Goal: Transaction & Acquisition: Purchase product/service

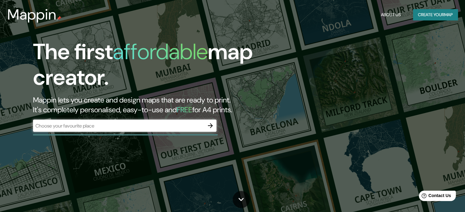
click at [145, 121] on div "​" at bounding box center [124, 126] width 183 height 12
click at [213, 123] on icon "button" at bounding box center [210, 125] width 7 height 7
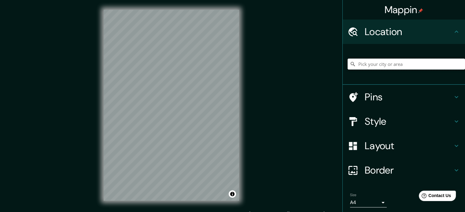
click at [393, 63] on input "Pick your city or area" at bounding box center [406, 64] width 117 height 11
type input "Piura, [GEOGRAPHIC_DATA], [GEOGRAPHIC_DATA], [GEOGRAPHIC_DATA]"
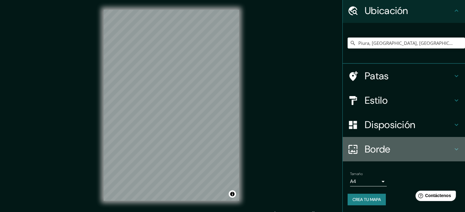
click at [374, 146] on font "Borde" at bounding box center [378, 149] width 26 height 13
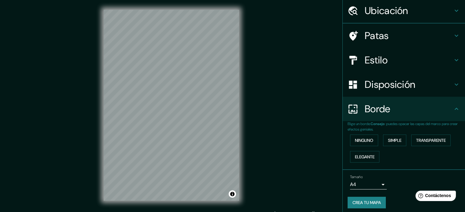
scroll to position [21, 0]
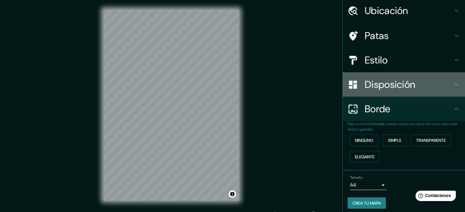
click at [400, 79] on font "Disposición" at bounding box center [390, 84] width 50 height 13
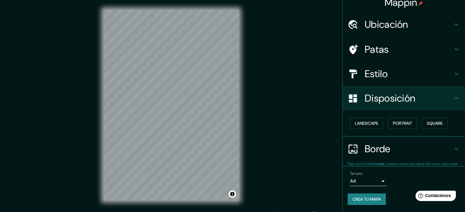
scroll to position [7, 0]
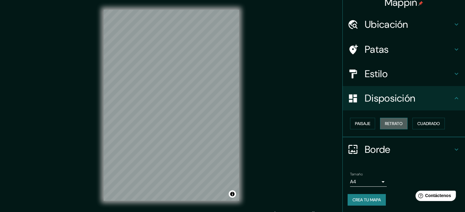
click at [394, 121] on font "Retrato" at bounding box center [394, 124] width 18 height 6
click at [359, 127] on font "Paisaje" at bounding box center [362, 124] width 15 height 8
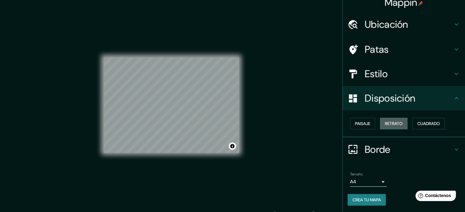
click at [397, 124] on font "Retrato" at bounding box center [394, 124] width 18 height 6
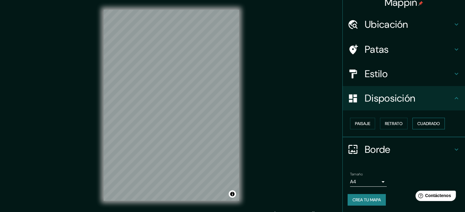
click at [421, 124] on font "Cuadrado" at bounding box center [428, 124] width 23 height 6
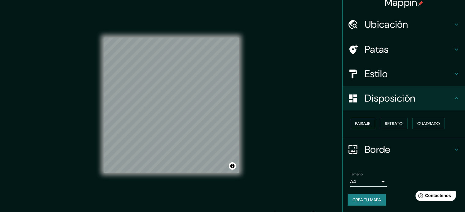
click at [369, 128] on button "Paisaje" at bounding box center [362, 124] width 25 height 12
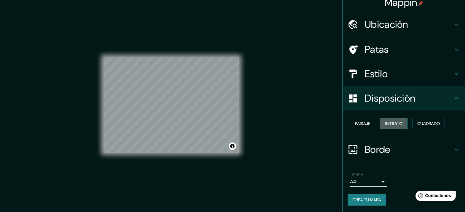
click at [386, 125] on font "Retrato" at bounding box center [394, 124] width 18 height 6
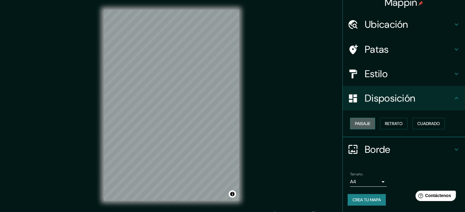
click at [363, 125] on font "Paisaje" at bounding box center [362, 124] width 15 height 6
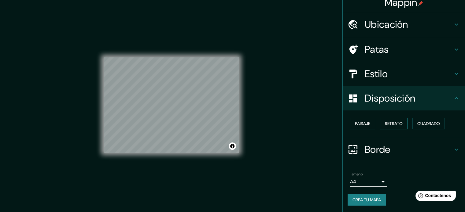
click at [391, 126] on font "Retrato" at bounding box center [394, 124] width 18 height 6
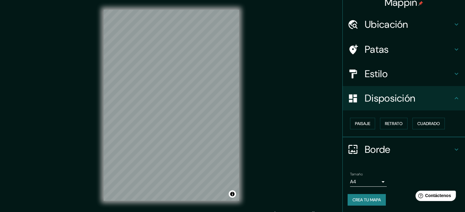
click at [411, 104] on font "Disposición" at bounding box center [390, 98] width 50 height 13
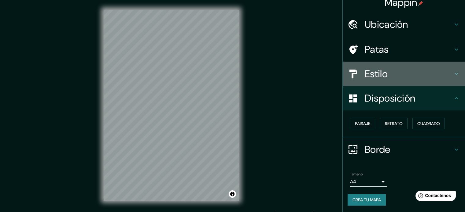
click at [400, 65] on div "Estilo" at bounding box center [404, 74] width 122 height 24
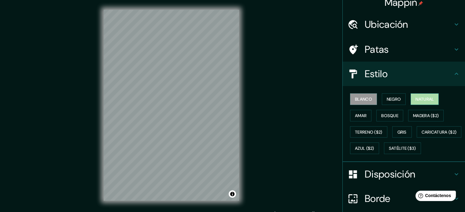
click at [417, 98] on font "Natural" at bounding box center [424, 100] width 18 height 6
click at [355, 116] on font "Amar" at bounding box center [361, 116] width 12 height 6
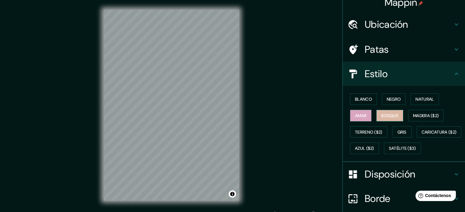
click at [383, 114] on font "Bosque" at bounding box center [389, 116] width 17 height 6
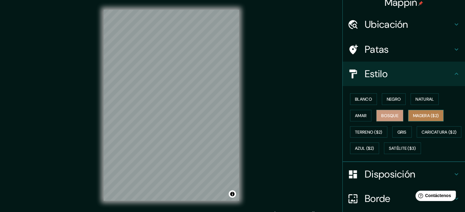
click at [426, 113] on font "Madera ($2)" at bounding box center [426, 116] width 26 height 6
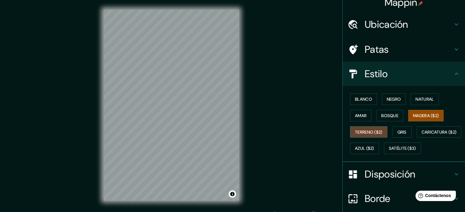
click at [373, 132] on font "Terreno ($2)" at bounding box center [369, 133] width 28 height 6
click at [397, 132] on font "Gris" at bounding box center [401, 133] width 9 height 6
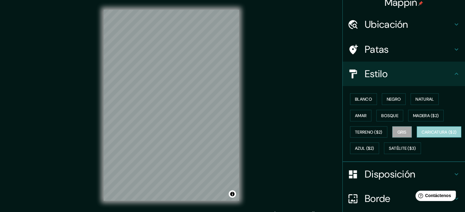
click at [422, 135] on font "Caricatura ($2)" at bounding box center [439, 133] width 35 height 6
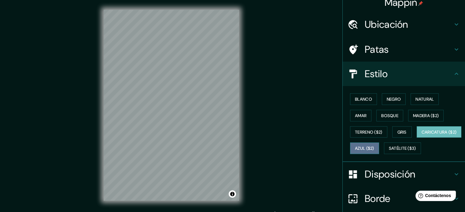
click at [374, 150] on font "Azul ($2)" at bounding box center [364, 149] width 19 height 6
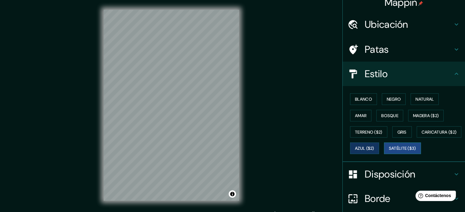
click at [389, 152] on font "Satélite ($3)" at bounding box center [402, 149] width 27 height 6
click at [357, 98] on font "Blanco" at bounding box center [363, 100] width 17 height 6
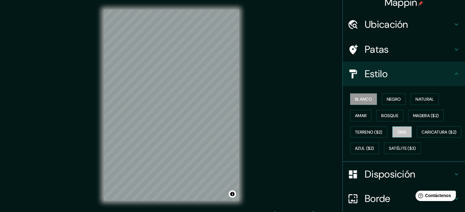
click at [397, 133] on font "Gris" at bounding box center [401, 133] width 9 height 6
click at [363, 131] on font "Terreno ($2)" at bounding box center [369, 133] width 28 height 6
click at [400, 131] on font "Gris" at bounding box center [401, 133] width 9 height 6
click at [359, 116] on font "Amar" at bounding box center [361, 116] width 12 height 6
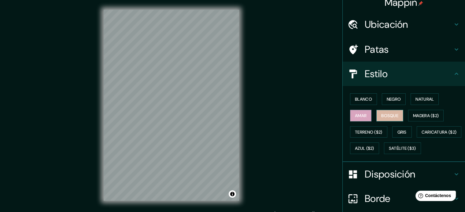
click at [388, 116] on font "Bosque" at bounding box center [389, 116] width 17 height 6
click at [393, 98] on font "Negro" at bounding box center [394, 100] width 14 height 6
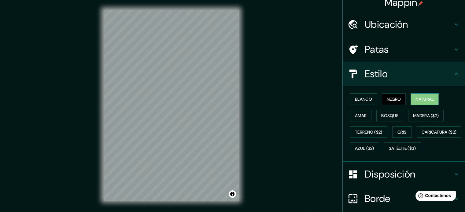
click at [418, 101] on font "Natural" at bounding box center [424, 100] width 18 height 6
click at [367, 104] on button "Blanco" at bounding box center [363, 100] width 27 height 12
click at [234, 197] on button "Activar o desactivar atribución" at bounding box center [232, 194] width 7 height 7
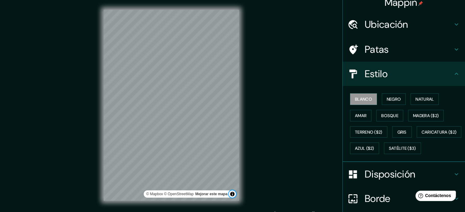
click at [234, 197] on button "Activar o desactivar atribución" at bounding box center [232, 194] width 7 height 7
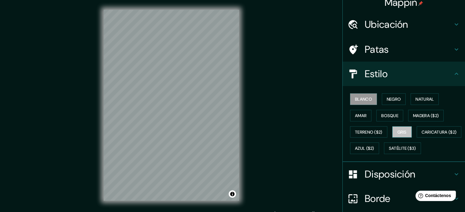
click at [397, 130] on font "Gris" at bounding box center [401, 133] width 9 height 6
click at [393, 76] on h4 "Estilo" at bounding box center [409, 74] width 88 height 12
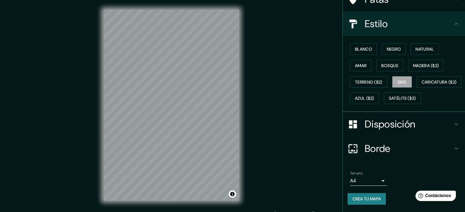
scroll to position [72, 0]
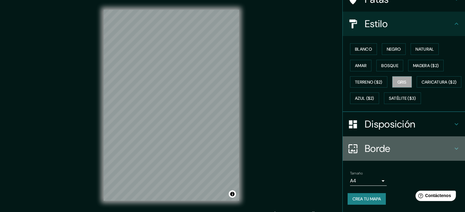
click at [389, 150] on h4 "Borde" at bounding box center [409, 149] width 88 height 12
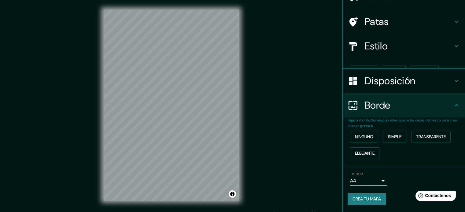
scroll to position [24, 0]
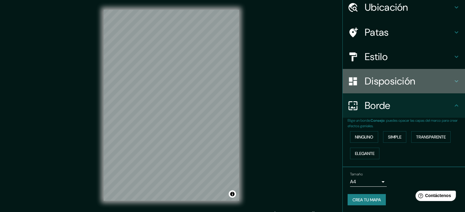
click at [404, 79] on font "Disposición" at bounding box center [390, 81] width 50 height 13
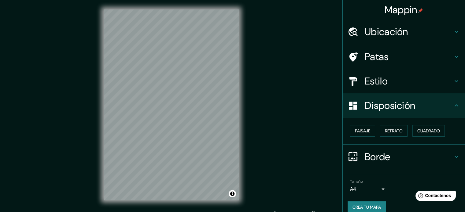
scroll to position [0, 0]
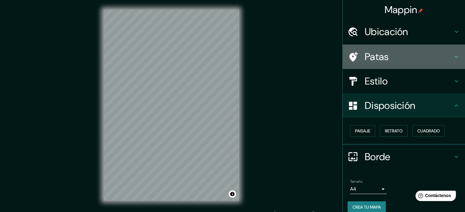
click at [384, 55] on h4 "Patas" at bounding box center [409, 57] width 88 height 12
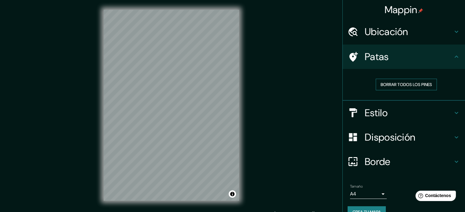
drag, startPoint x: 397, startPoint y: 93, endPoint x: 400, endPoint y: 86, distance: 7.4
click at [399, 86] on font "Borrar todos los pines" at bounding box center [406, 85] width 51 height 6
click at [406, 85] on font "Borrar todos los pines" at bounding box center [406, 85] width 51 height 6
click at [381, 83] on font "Borrar todos los pines" at bounding box center [406, 85] width 51 height 6
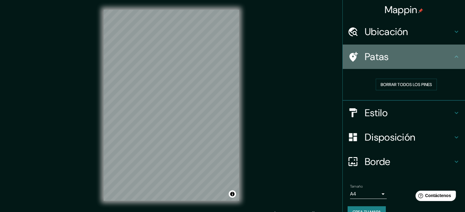
click at [394, 60] on h4 "Patas" at bounding box center [409, 57] width 88 height 12
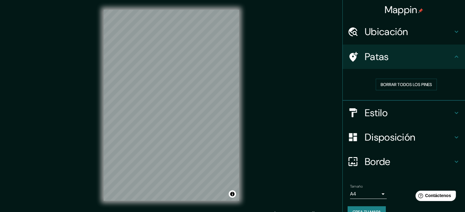
click at [397, 116] on h4 "Estilo" at bounding box center [409, 113] width 88 height 12
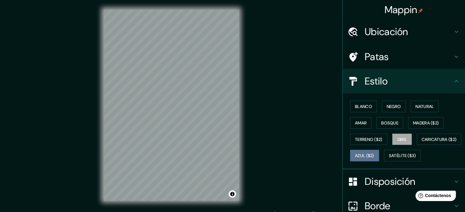
click at [374, 156] on font "Azul ($2)" at bounding box center [364, 156] width 19 height 6
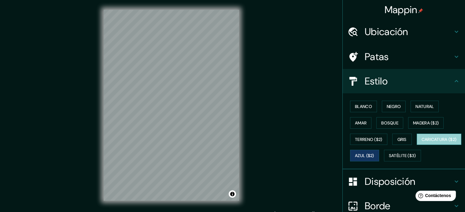
click at [422, 142] on font "Caricatura ($2)" at bounding box center [439, 140] width 35 height 6
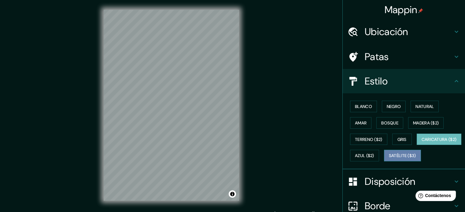
click at [389, 159] on font "Satélite ($3)" at bounding box center [402, 156] width 27 height 6
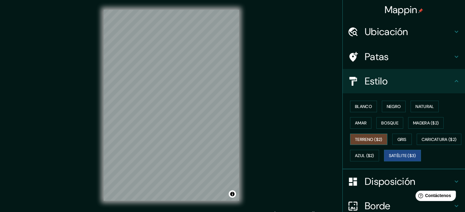
click at [369, 137] on font "Terreno ($2)" at bounding box center [369, 140] width 28 height 6
click at [423, 121] on font "Madera ($2)" at bounding box center [426, 123] width 26 height 6
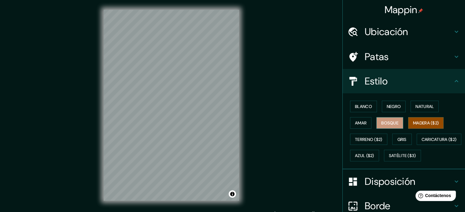
click at [398, 121] on button "Bosque" at bounding box center [389, 123] width 27 height 12
click at [355, 124] on font "Amar" at bounding box center [361, 123] width 12 height 6
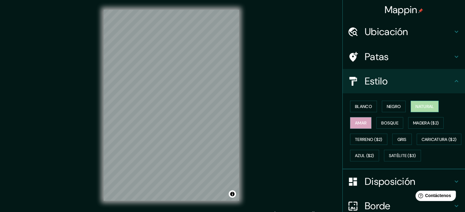
click at [432, 101] on button "Natural" at bounding box center [425, 107] width 28 height 12
click at [355, 110] on font "Blanco" at bounding box center [363, 107] width 17 height 8
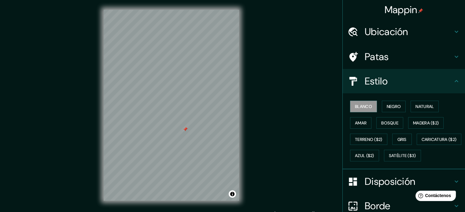
click at [188, 10] on div at bounding box center [171, 10] width 135 height 0
drag, startPoint x: 188, startPoint y: 128, endPoint x: 195, endPoint y: 147, distance: 20.0
click at [195, 147] on div at bounding box center [196, 149] width 5 height 5
click at [202, 125] on div at bounding box center [199, 122] width 5 height 5
click at [199, 121] on div at bounding box center [198, 121] width 5 height 5
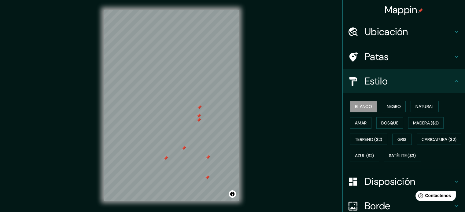
click at [199, 115] on div at bounding box center [198, 116] width 5 height 5
click at [199, 122] on div at bounding box center [198, 120] width 5 height 5
click at [201, 106] on div at bounding box center [199, 107] width 5 height 5
click at [209, 159] on div at bounding box center [207, 157] width 5 height 5
click at [188, 151] on div at bounding box center [187, 149] width 5 height 5
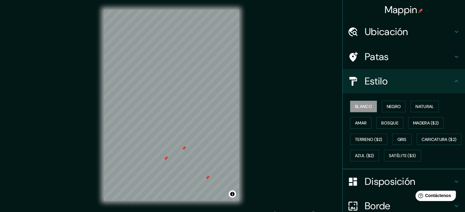
click at [185, 148] on div at bounding box center [183, 148] width 5 height 5
click at [166, 158] on div at bounding box center [165, 158] width 5 height 5
click at [208, 178] on div at bounding box center [207, 177] width 5 height 5
click at [261, 93] on div "Mappin Ubicación Piura, [GEOGRAPHIC_DATA], [GEOGRAPHIC_DATA], [GEOGRAPHIC_DATA]…" at bounding box center [232, 110] width 465 height 221
